Goal: Task Accomplishment & Management: Manage account settings

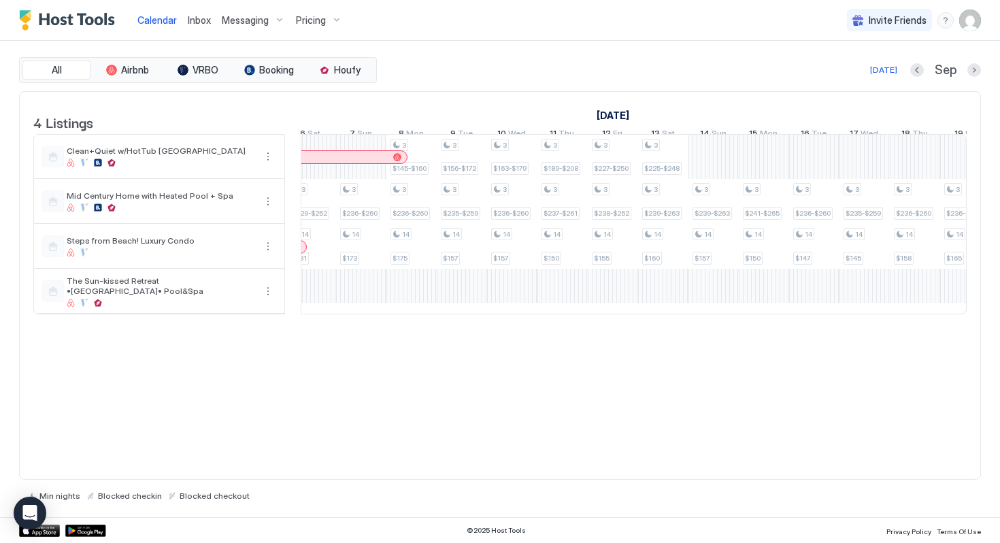
click at [309, 23] on span "Pricing" at bounding box center [311, 20] width 30 height 12
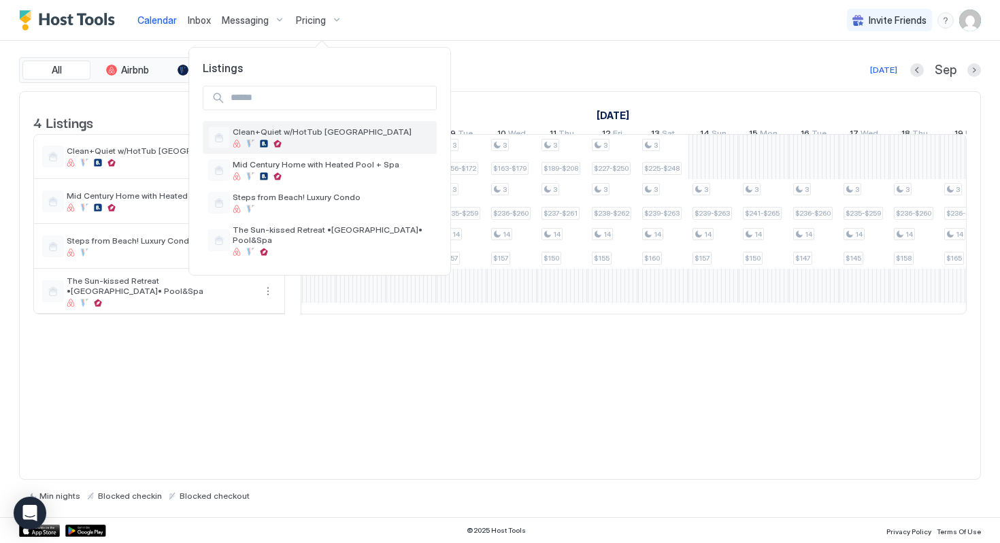
click at [324, 138] on div "Clean+Quiet w/HotTub [GEOGRAPHIC_DATA]" at bounding box center [332, 136] width 199 height 21
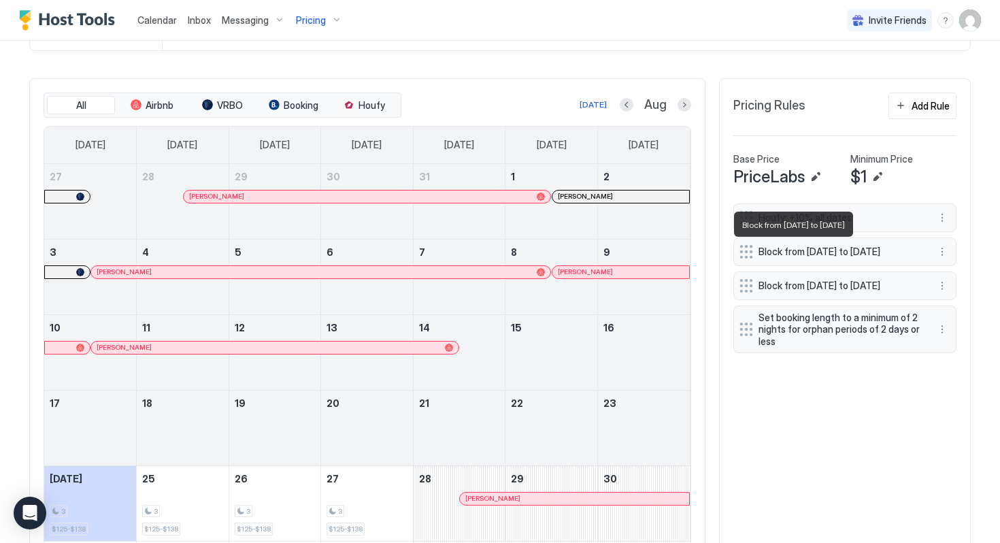
click at [807, 258] on span "Block from [DATE] to [DATE]" at bounding box center [839, 252] width 162 height 12
click at [945, 256] on button "More options" at bounding box center [942, 251] width 16 height 16
click at [955, 277] on span "Edit" at bounding box center [962, 274] width 15 height 10
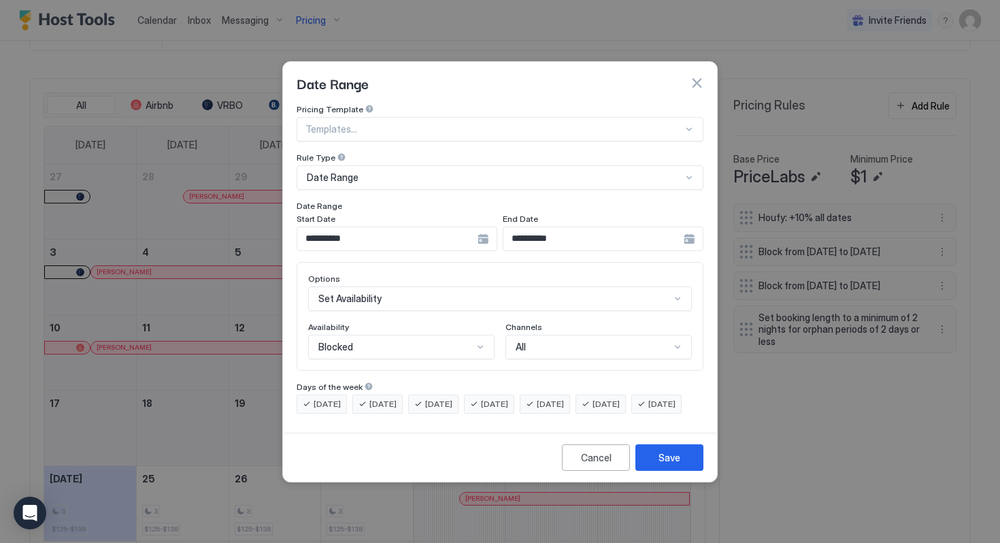
click at [482, 226] on div "**********" at bounding box center [397, 238] width 201 height 24
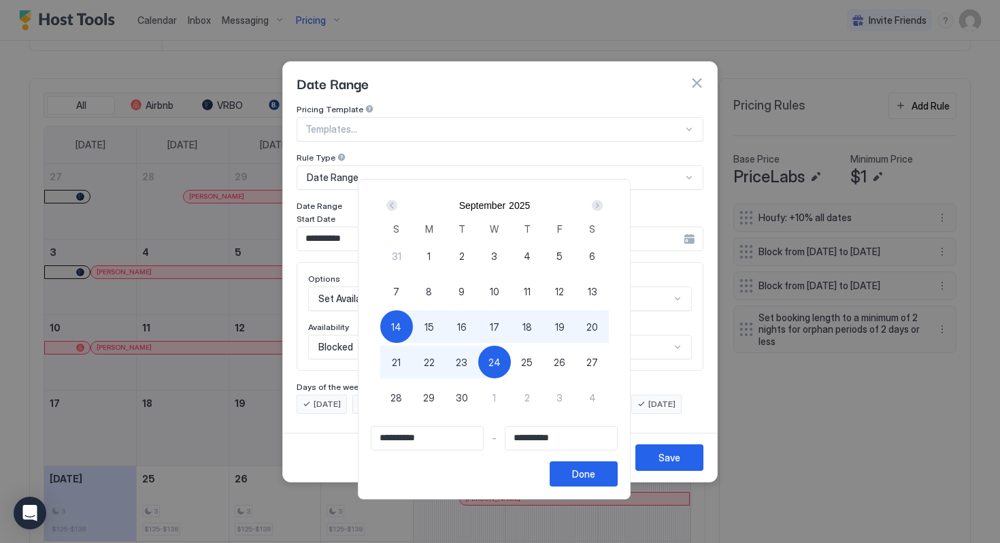
click at [471, 291] on div "9" at bounding box center [461, 291] width 33 height 33
type input "**********"
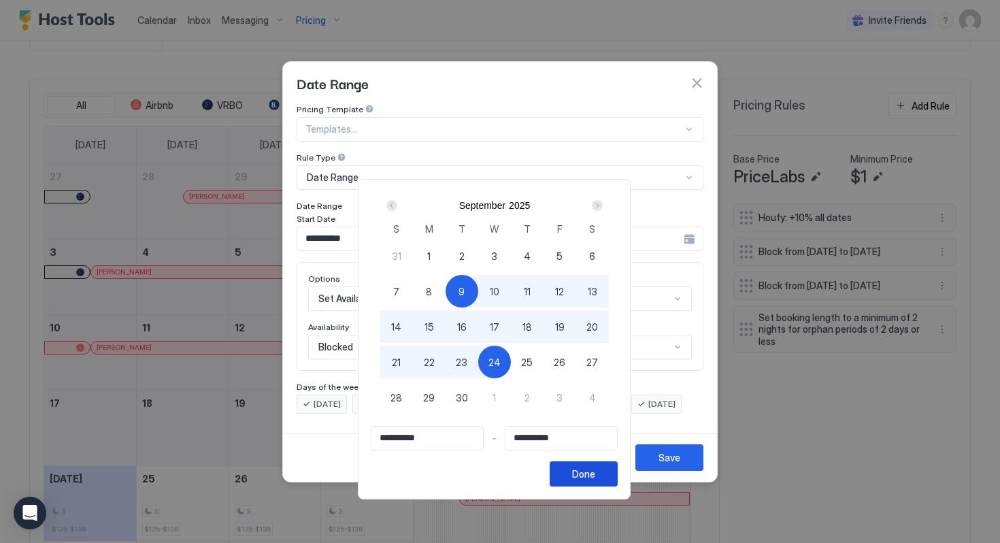
click at [593, 469] on div "Done" at bounding box center [583, 474] width 23 height 14
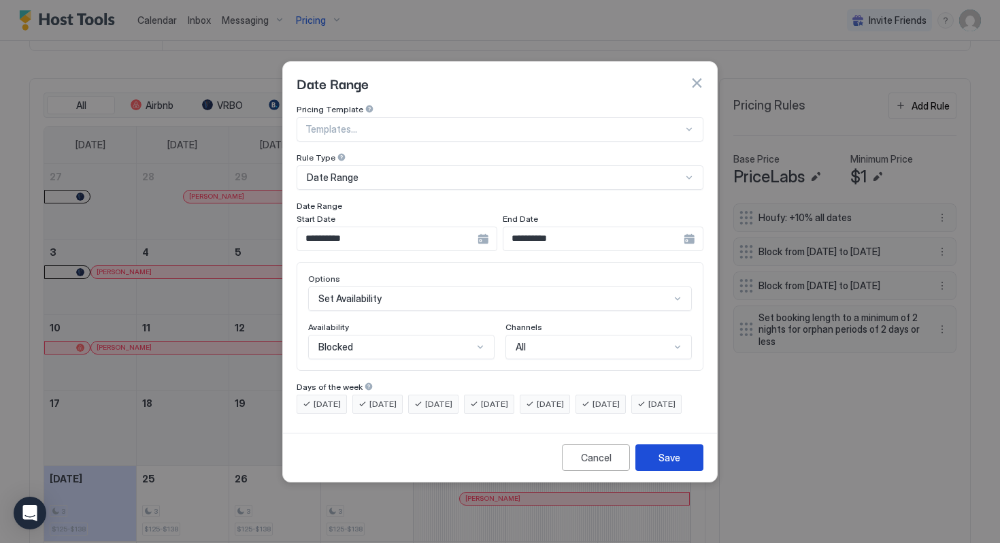
click at [656, 468] on button "Save" at bounding box center [669, 457] width 68 height 27
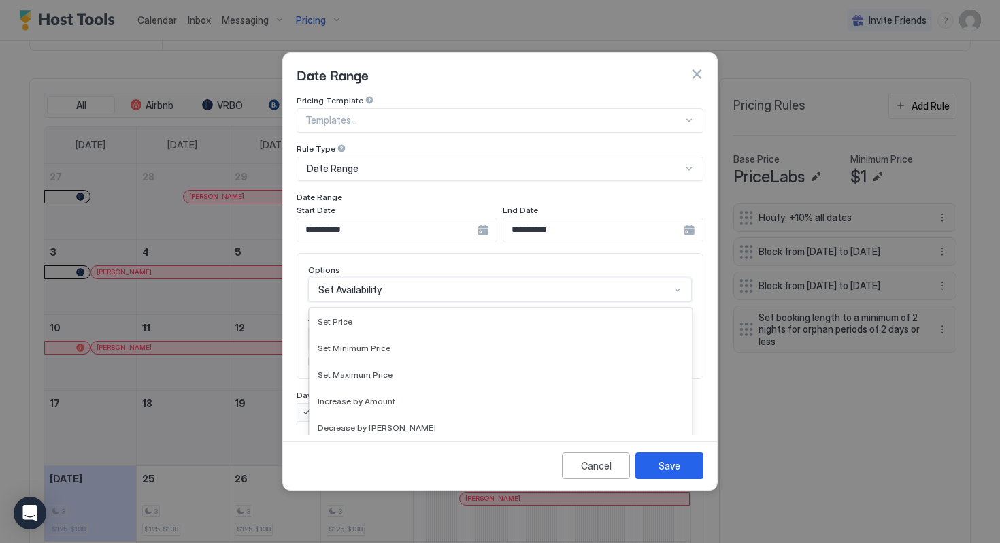
scroll to position [52, 0]
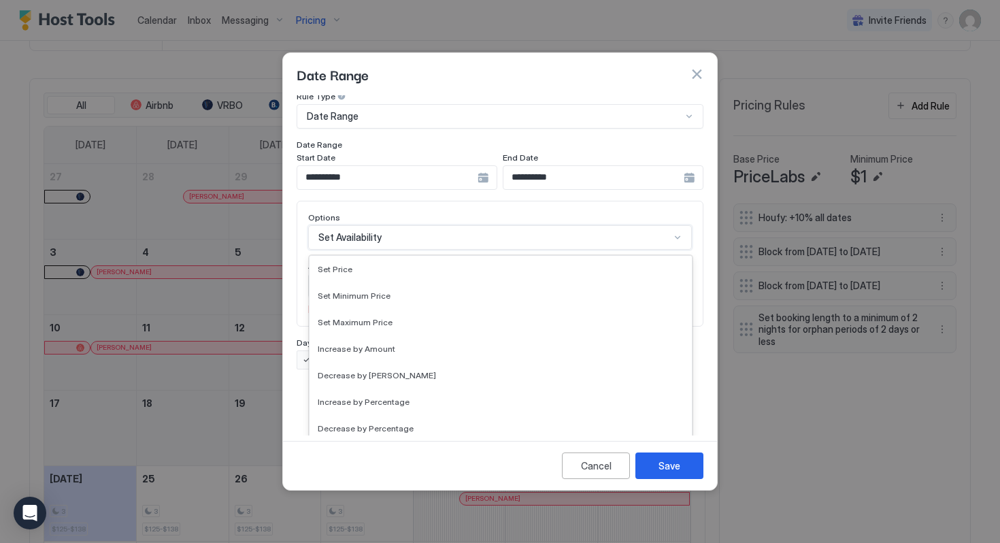
click at [487, 250] on div "Gradually Decrease by [PERSON_NAME], Chronological, 9 of 17. 17 results availab…" at bounding box center [500, 237] width 384 height 24
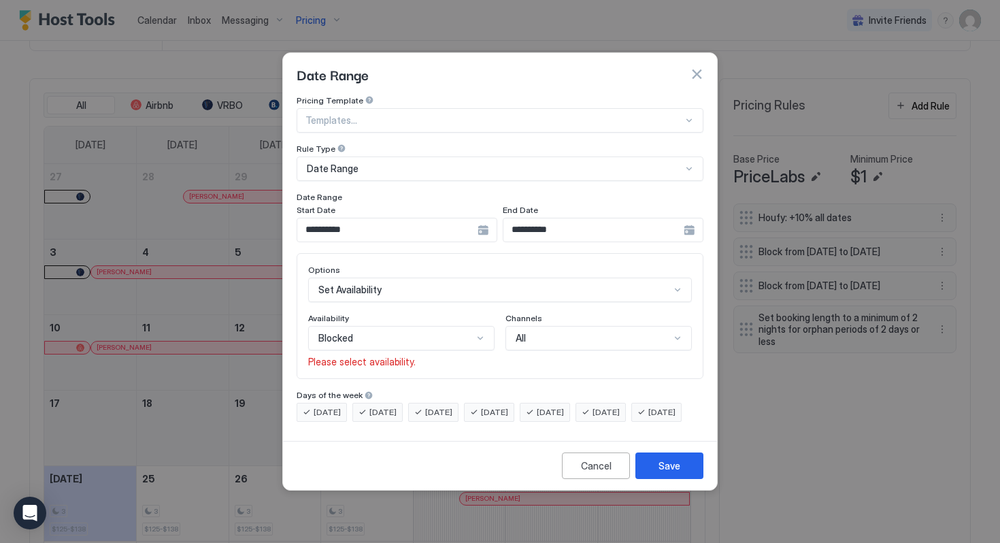
scroll to position [0, 0]
click at [419, 479] on div "Cancel Save" at bounding box center [500, 465] width 434 height 49
click at [677, 479] on button "Save" at bounding box center [669, 465] width 68 height 27
click at [673, 473] on div "Save" at bounding box center [669, 465] width 22 height 14
click at [441, 326] on div "Blocked" at bounding box center [401, 338] width 186 height 24
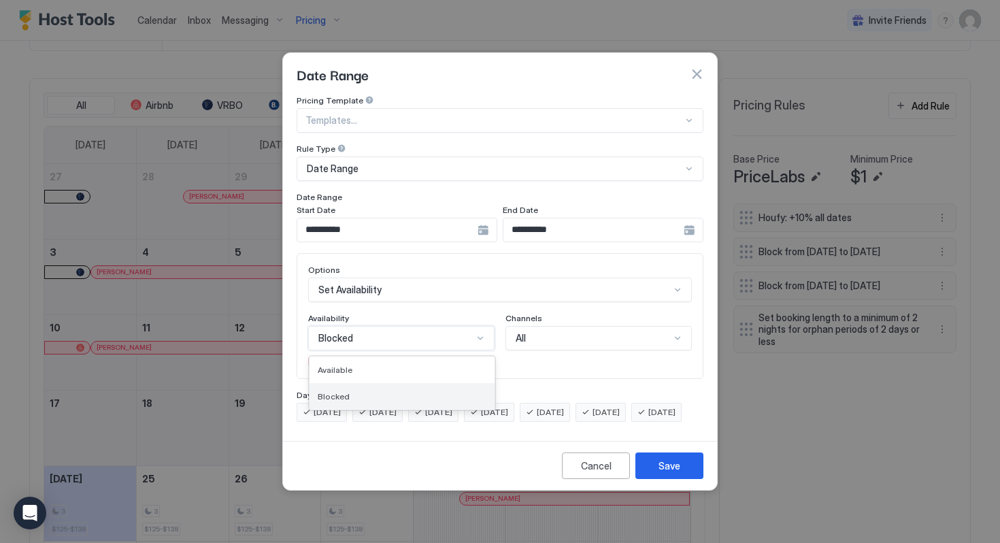
click at [412, 391] on div "Blocked" at bounding box center [402, 396] width 169 height 10
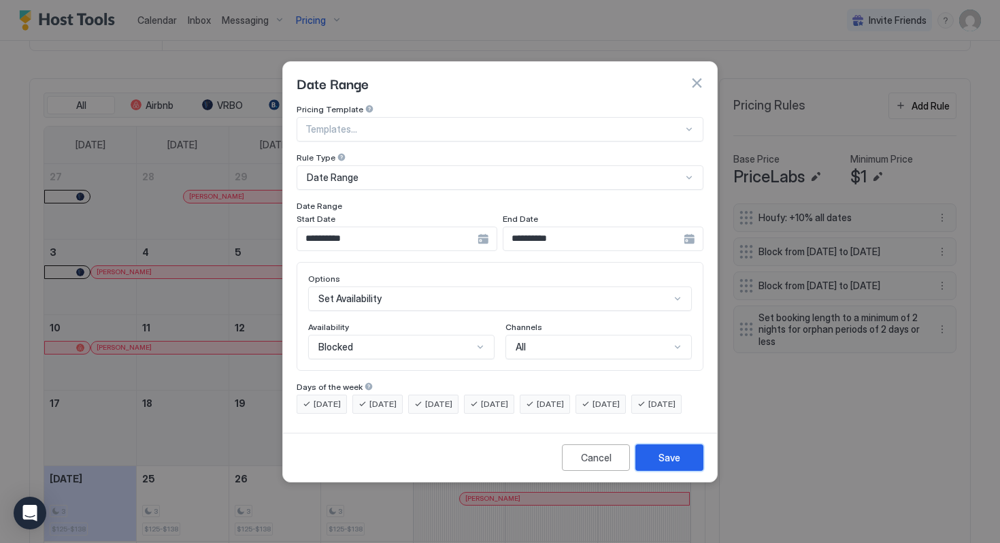
click at [659, 463] on div "Save" at bounding box center [669, 457] width 22 height 14
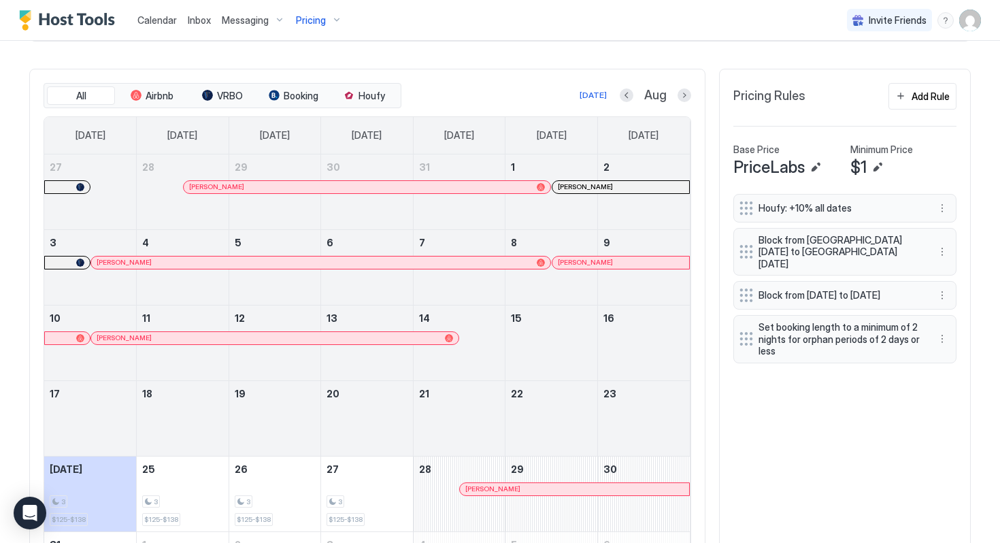
scroll to position [387, 0]
click at [689, 99] on button "Next month" at bounding box center [684, 96] width 14 height 14
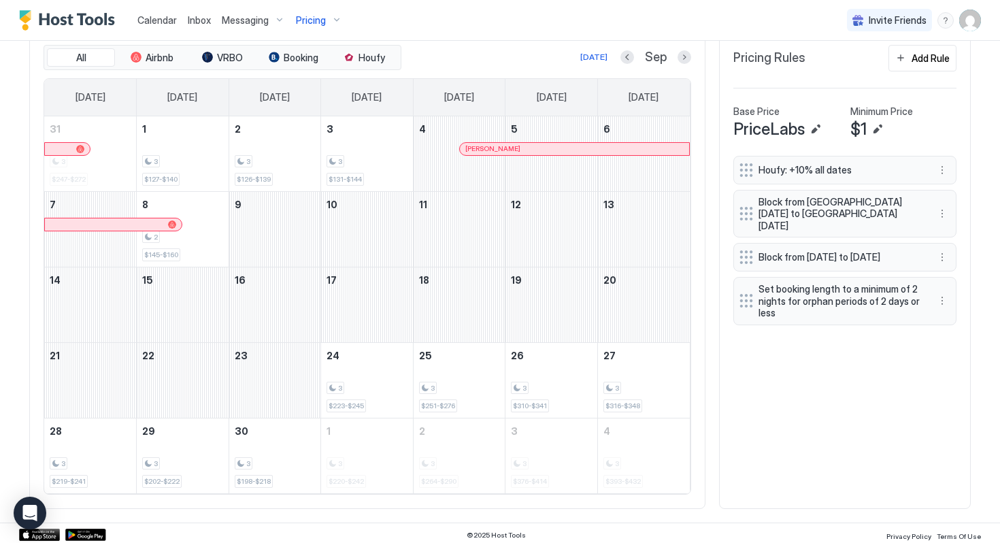
scroll to position [429, 0]
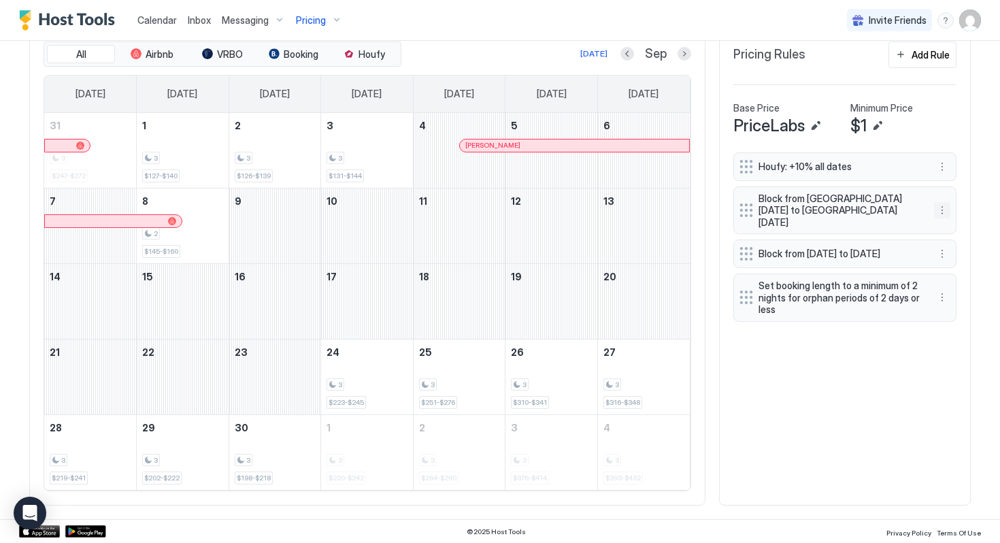
click at [943, 203] on button "More options" at bounding box center [942, 210] width 16 height 16
click at [949, 226] on div "Edit" at bounding box center [955, 223] width 30 height 10
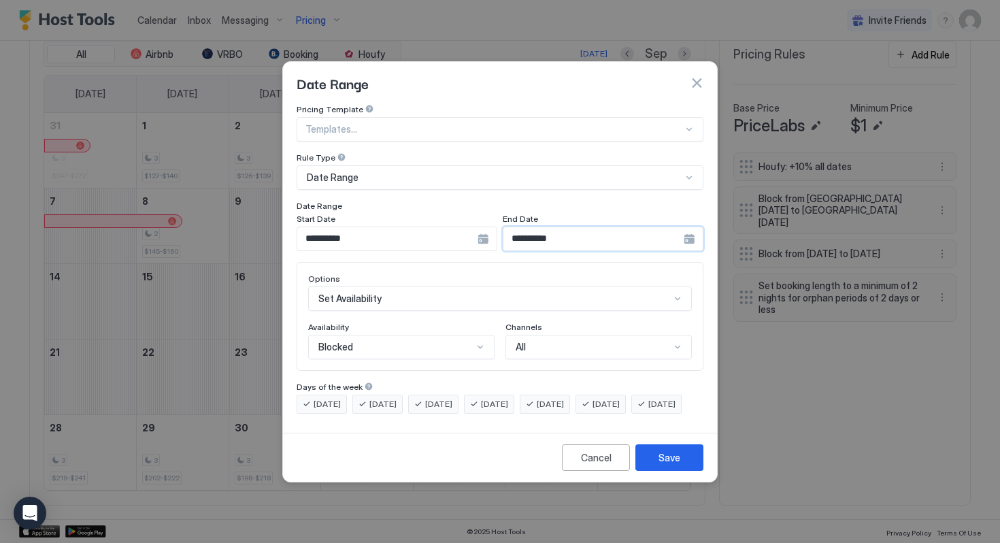
click at [477, 227] on input "**********" at bounding box center [387, 238] width 180 height 23
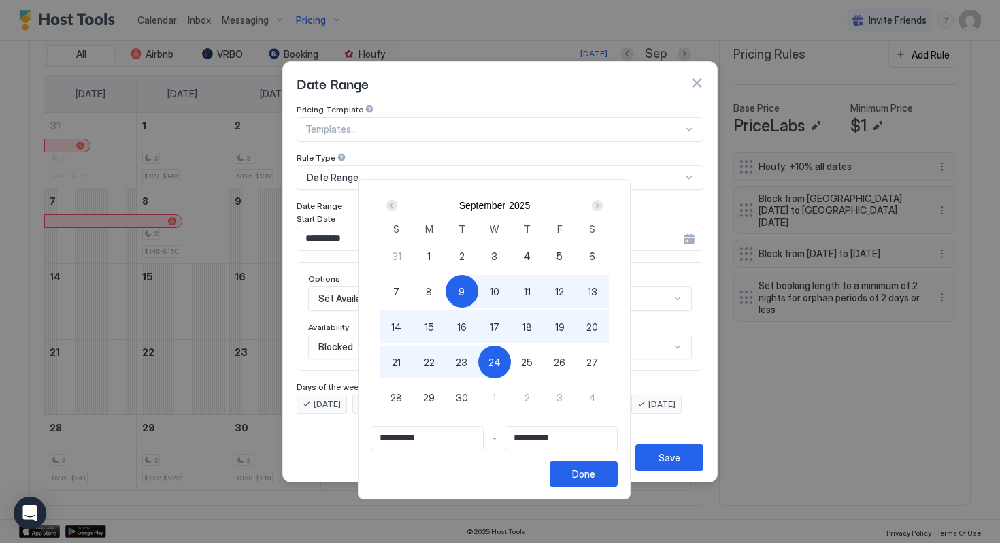
click at [533, 366] on span "25" at bounding box center [527, 362] width 12 height 14
type input "**********"
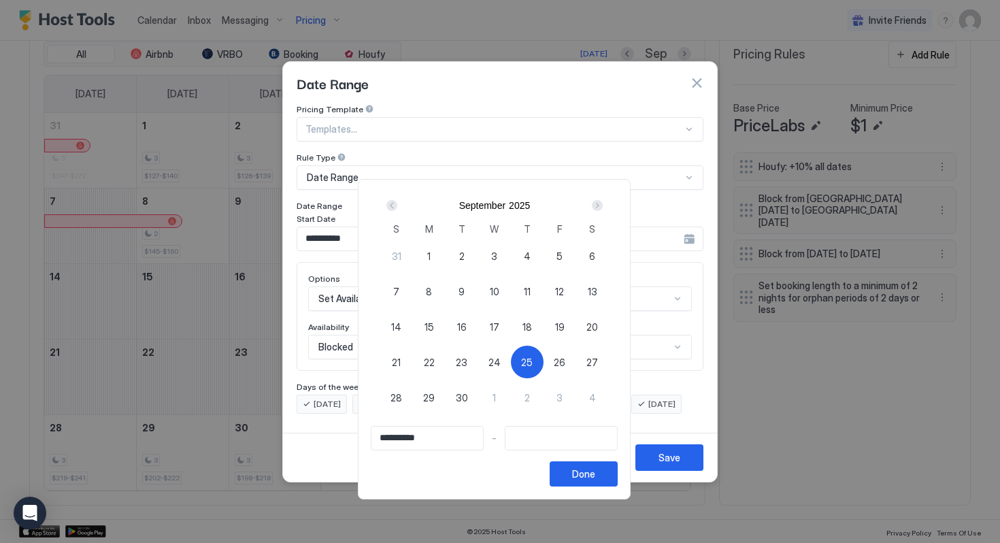
type input "**********"
click at [465, 290] on span "9" at bounding box center [461, 291] width 6 height 14
type input "**********"
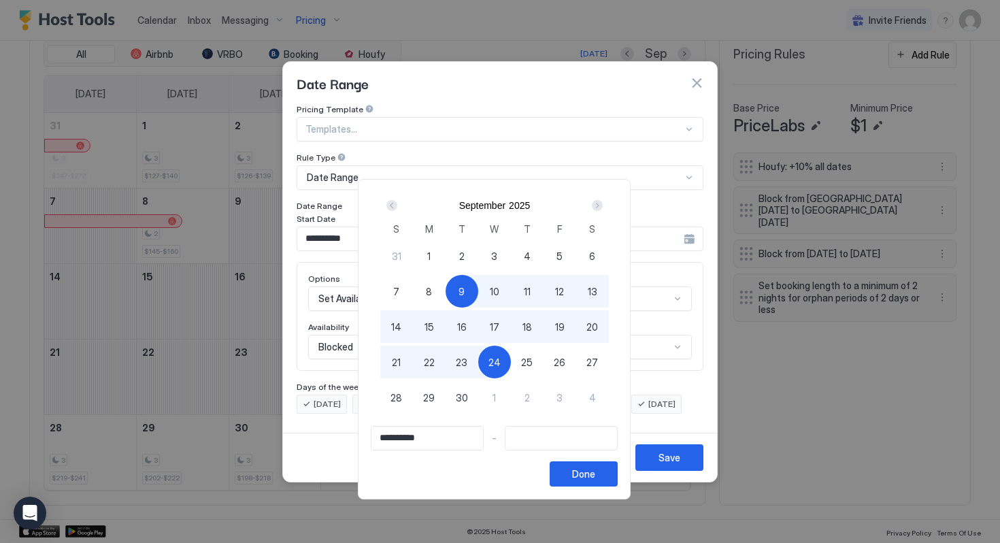
type input "**********"
click at [527, 367] on span "25" at bounding box center [527, 362] width 12 height 14
type input "**********"
click at [594, 479] on div "Done" at bounding box center [583, 474] width 23 height 14
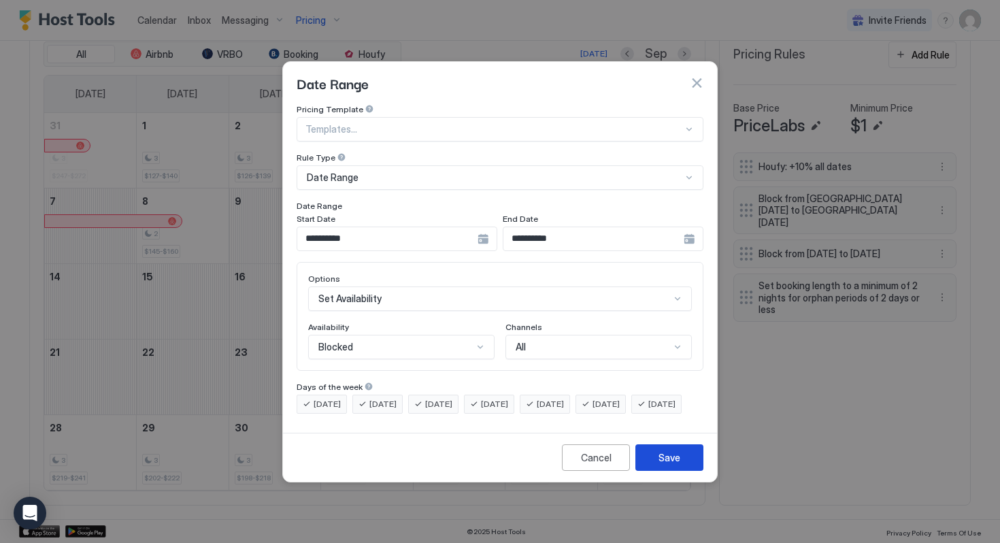
click at [672, 465] on div "Save" at bounding box center [669, 457] width 22 height 14
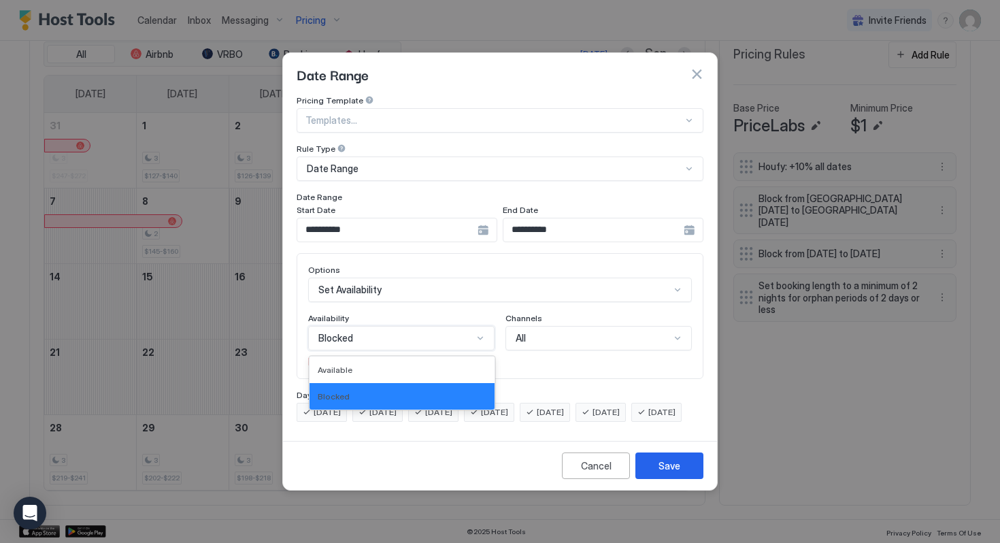
click at [420, 326] on div "Blocked" at bounding box center [401, 338] width 186 height 24
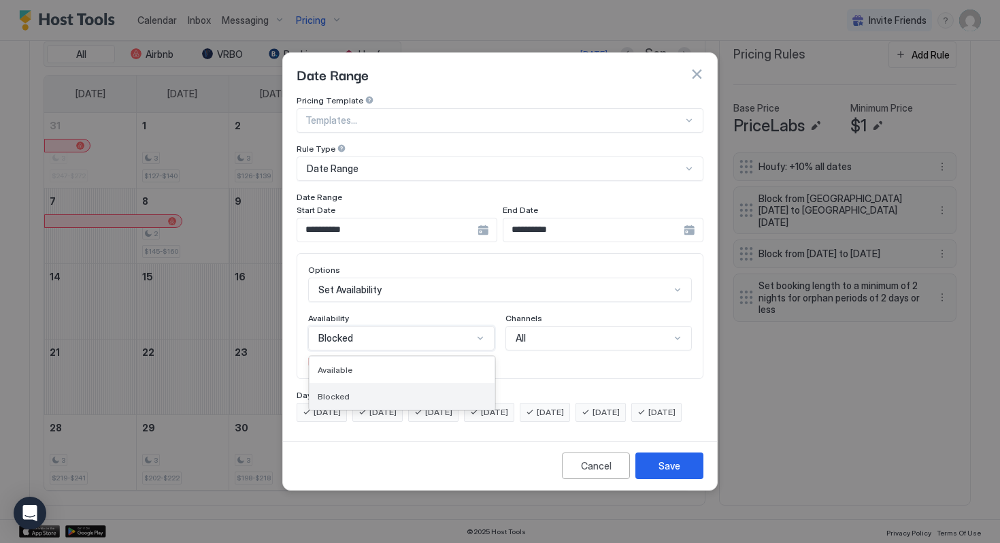
click at [420, 391] on div "Blocked" at bounding box center [402, 396] width 169 height 10
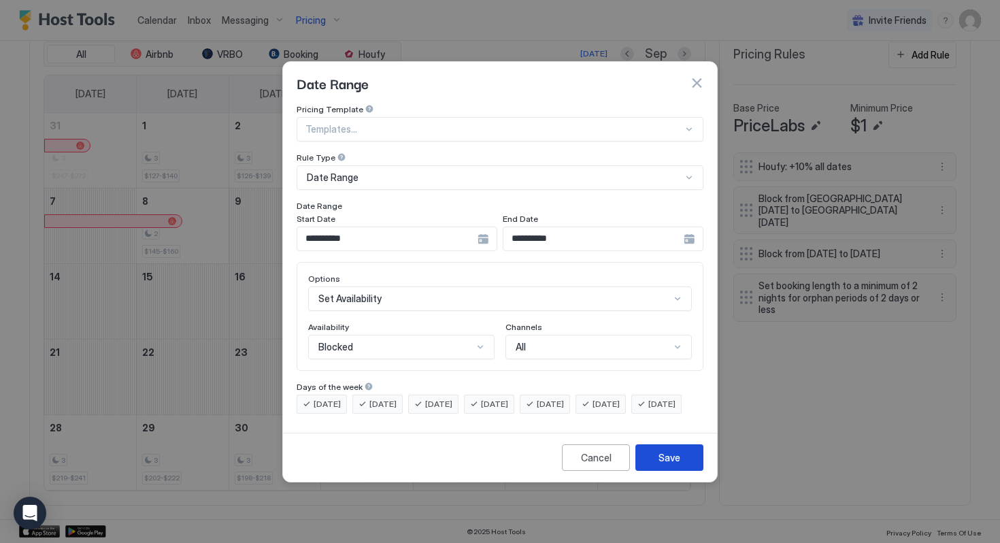
click at [664, 465] on div "Save" at bounding box center [669, 457] width 22 height 14
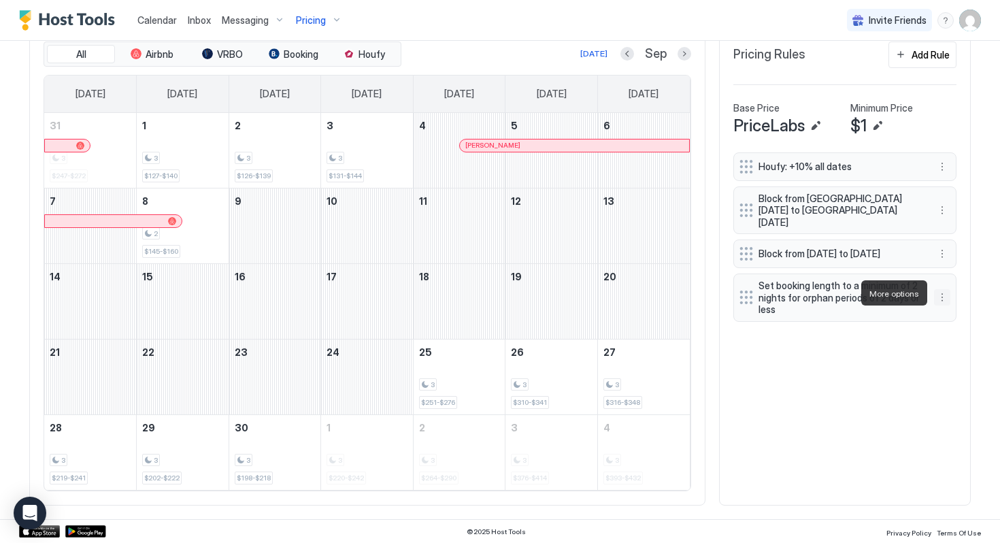
click at [940, 289] on button "More options" at bounding box center [942, 297] width 16 height 16
click at [941, 315] on div "Edit" at bounding box center [955, 312] width 30 height 10
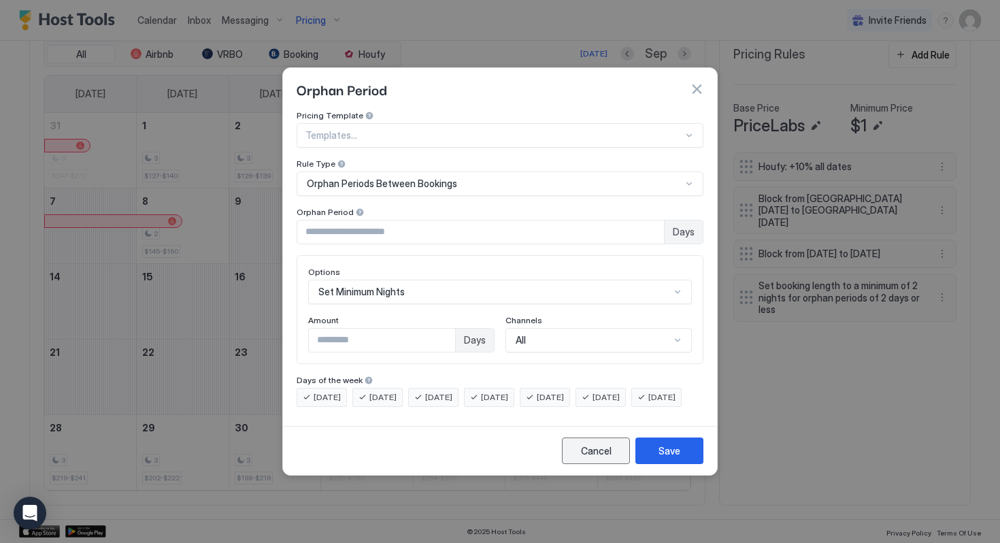
click at [601, 458] on div "Cancel" at bounding box center [596, 450] width 31 height 14
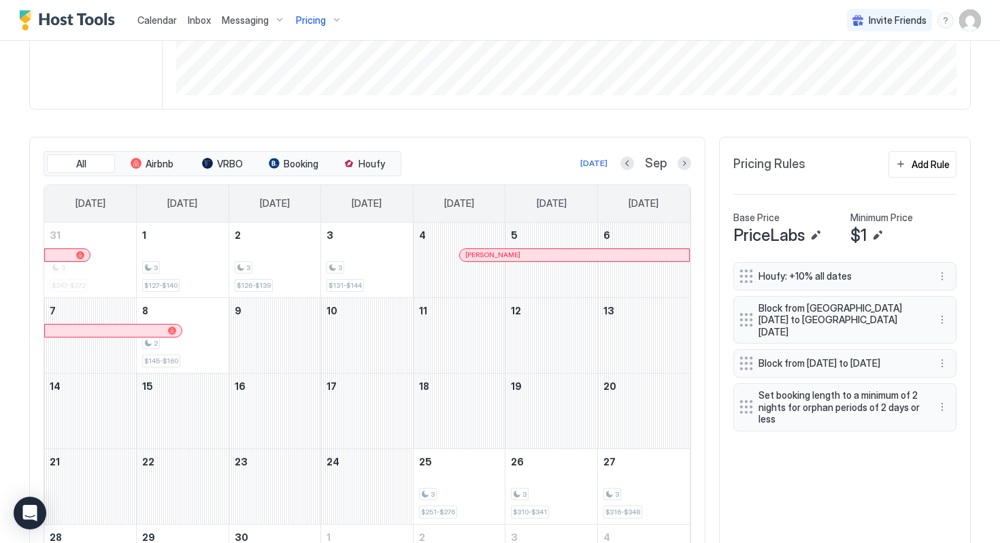
scroll to position [302, 0]
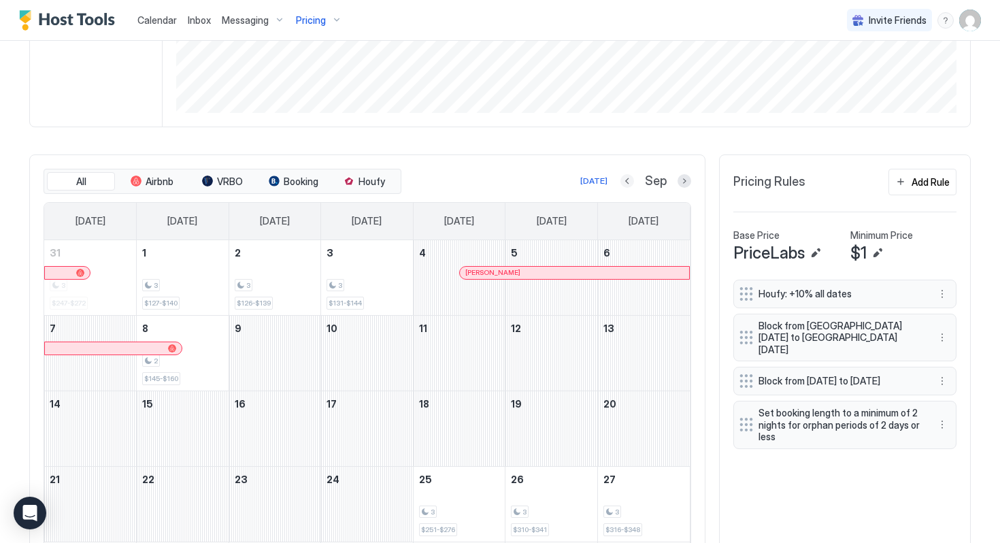
click at [629, 182] on button "Previous month" at bounding box center [627, 181] width 14 height 14
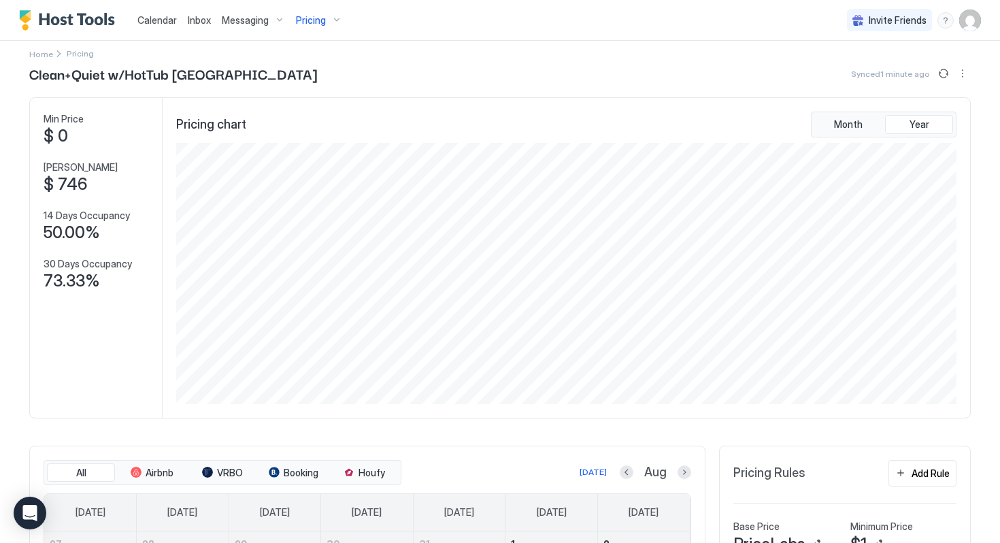
scroll to position [0, 0]
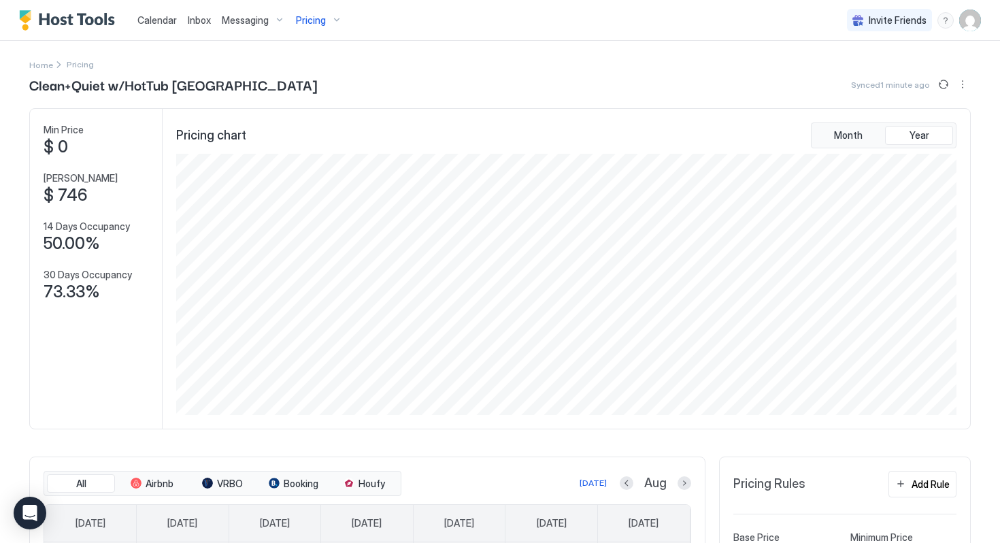
click at [305, 17] on span "Pricing" at bounding box center [311, 20] width 30 height 12
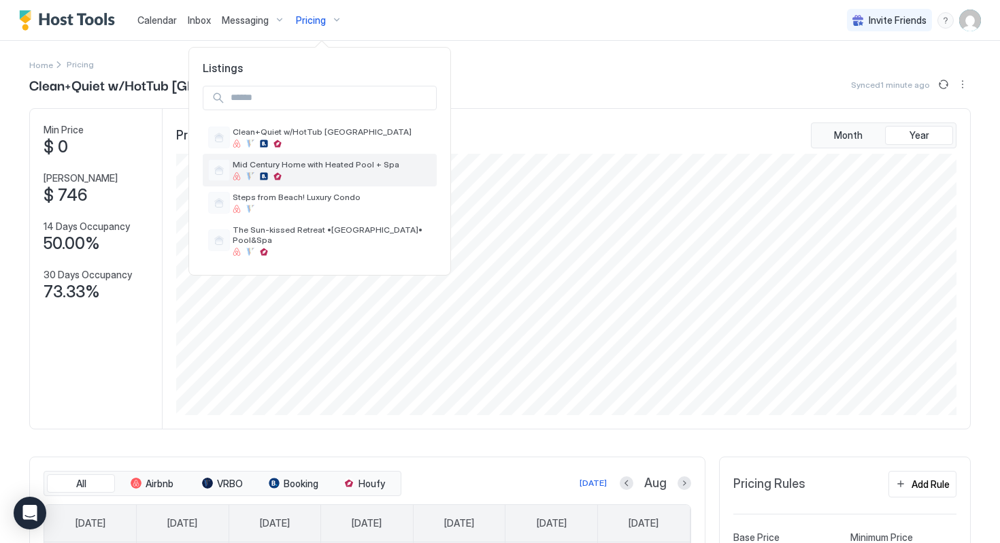
click at [331, 175] on div at bounding box center [332, 176] width 199 height 8
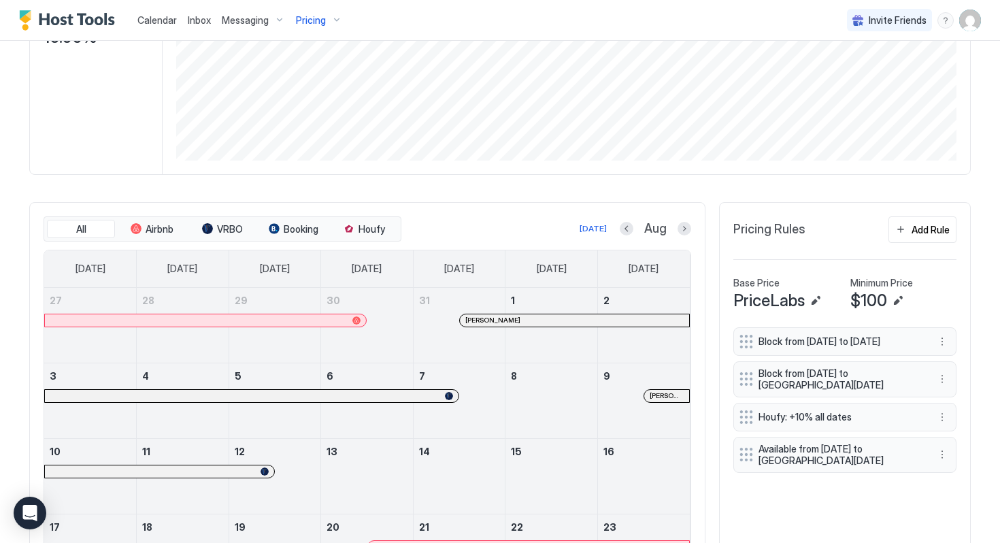
scroll to position [184, 0]
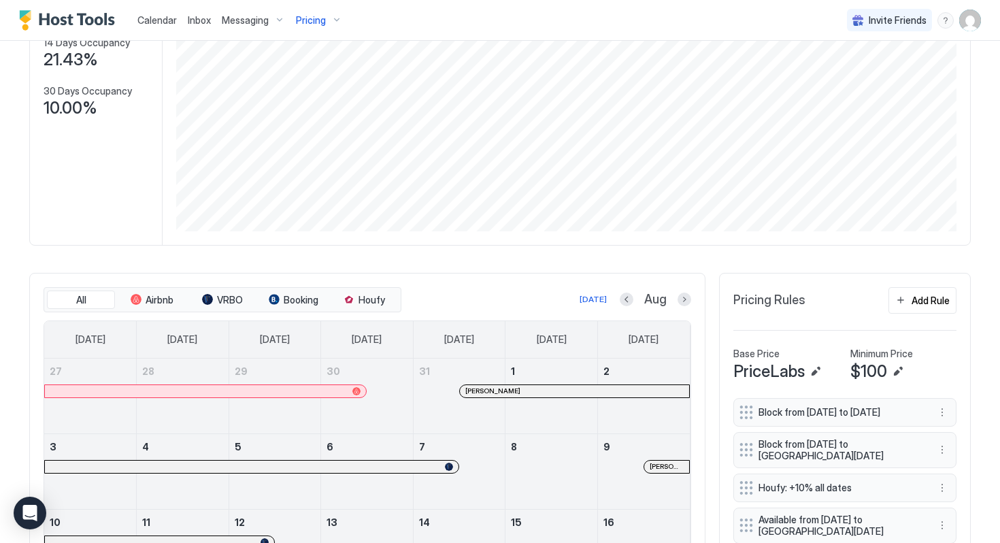
click at [676, 302] on div "Aug" at bounding box center [655, 300] width 71 height 16
click at [681, 299] on button "Next month" at bounding box center [684, 299] width 14 height 14
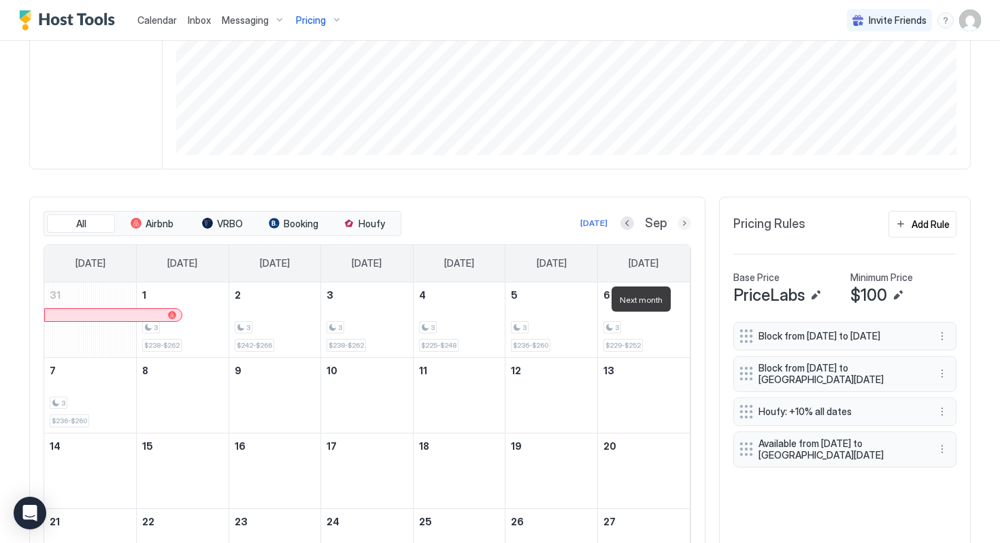
scroll to position [429, 0]
